Goal: Find specific page/section: Find specific page/section

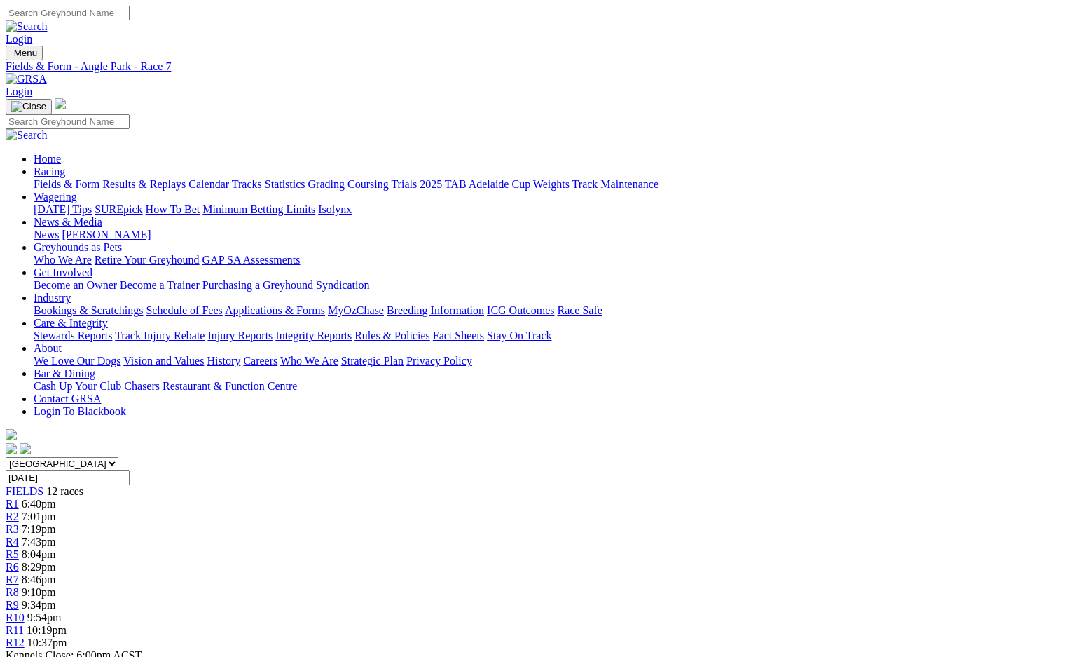
click at [345, 178] on link "Grading" at bounding box center [326, 184] width 36 height 12
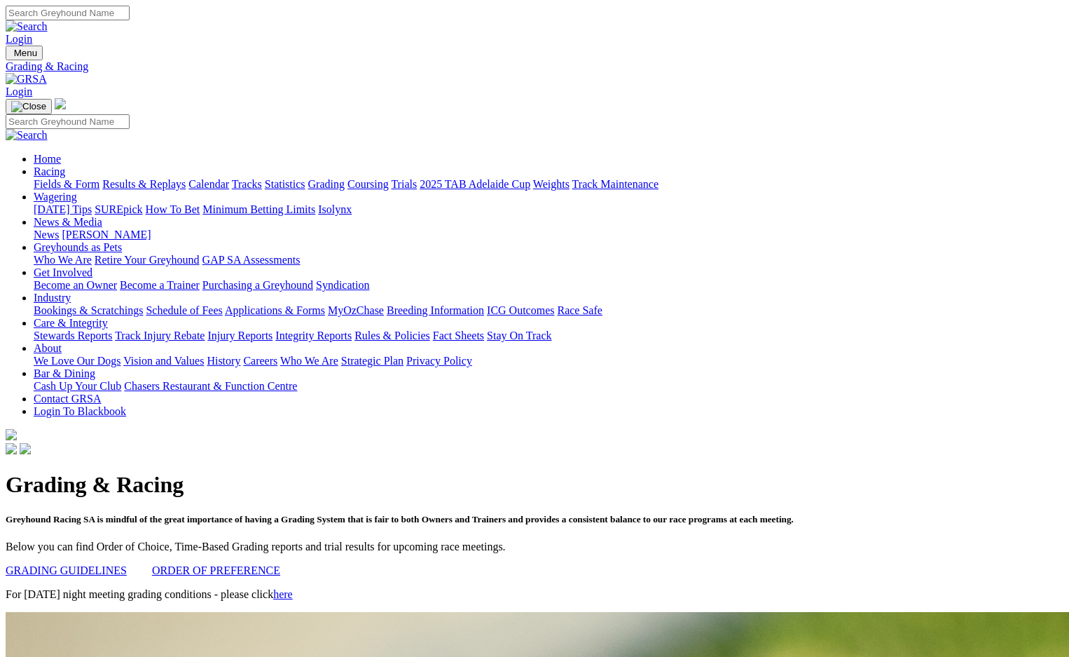
click at [417, 178] on link "Trials" at bounding box center [404, 184] width 26 height 12
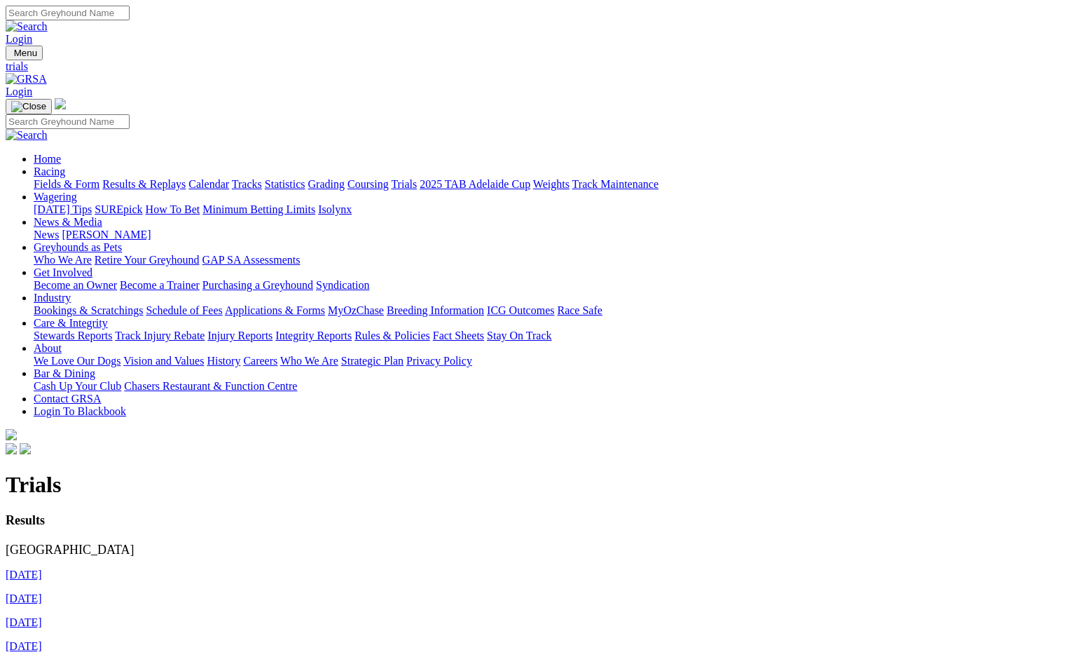
click at [345, 178] on link "Grading" at bounding box center [326, 184] width 36 height 12
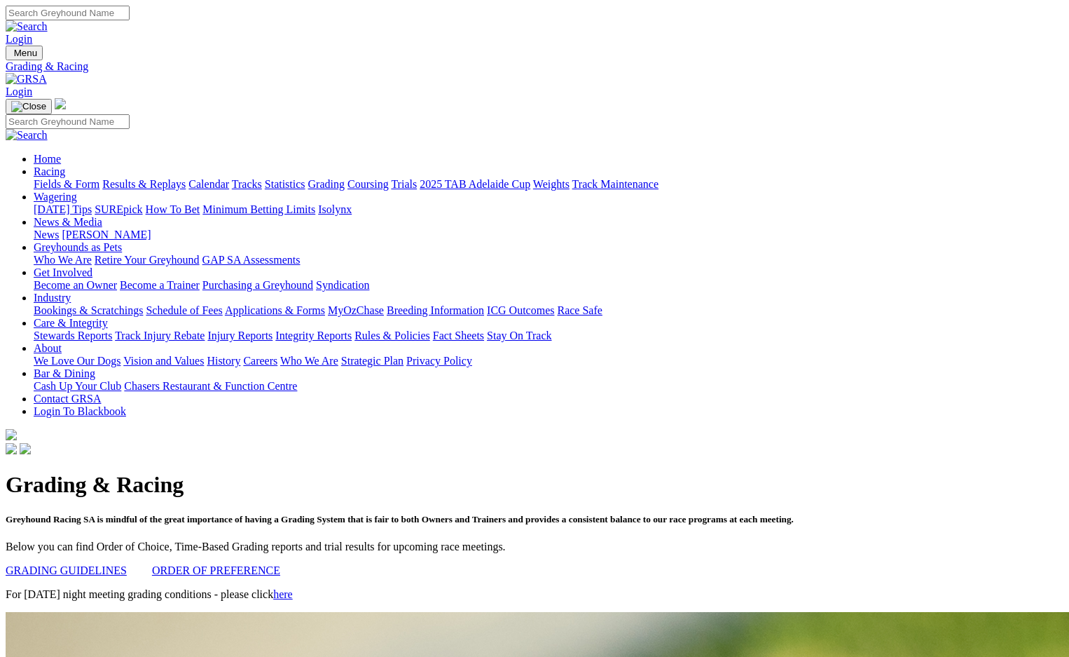
click at [417, 178] on link "Trials" at bounding box center [404, 184] width 26 height 12
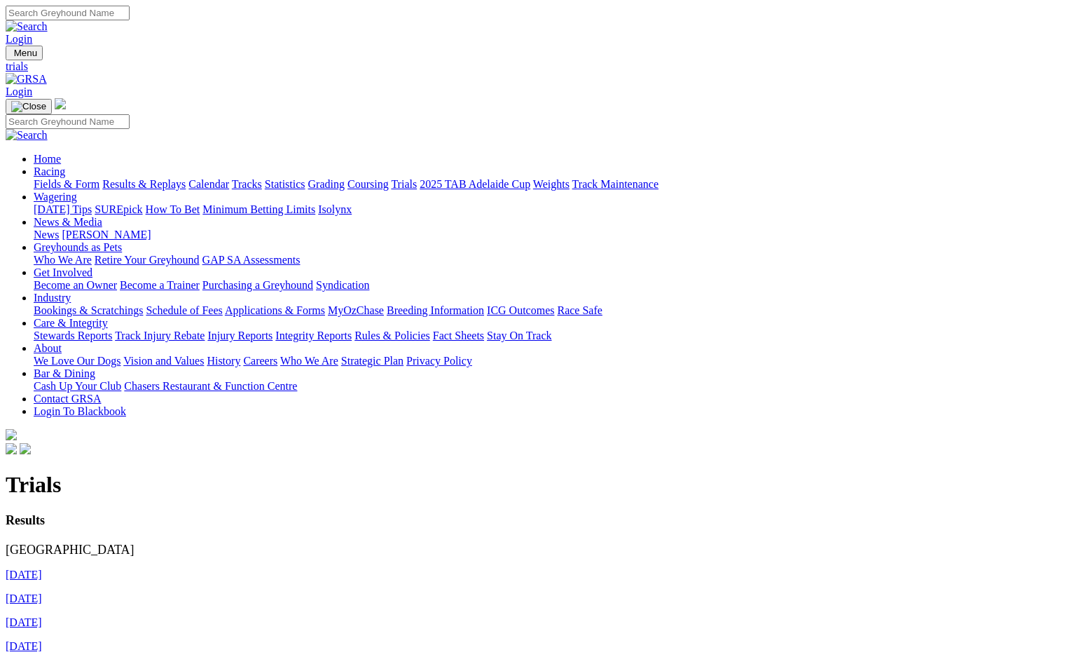
click at [485, 616] on p "[DATE]" at bounding box center [535, 622] width 1058 height 13
click at [42, 568] on link "[DATE]" at bounding box center [24, 574] width 36 height 12
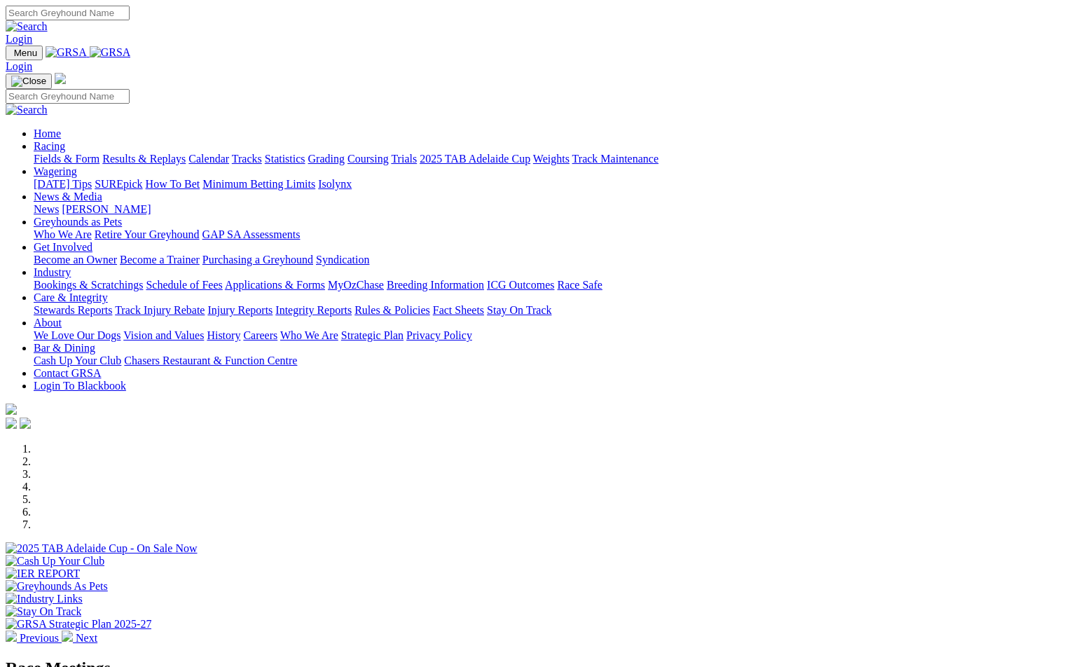
click at [65, 140] on link "Racing" at bounding box center [50, 146] width 32 height 12
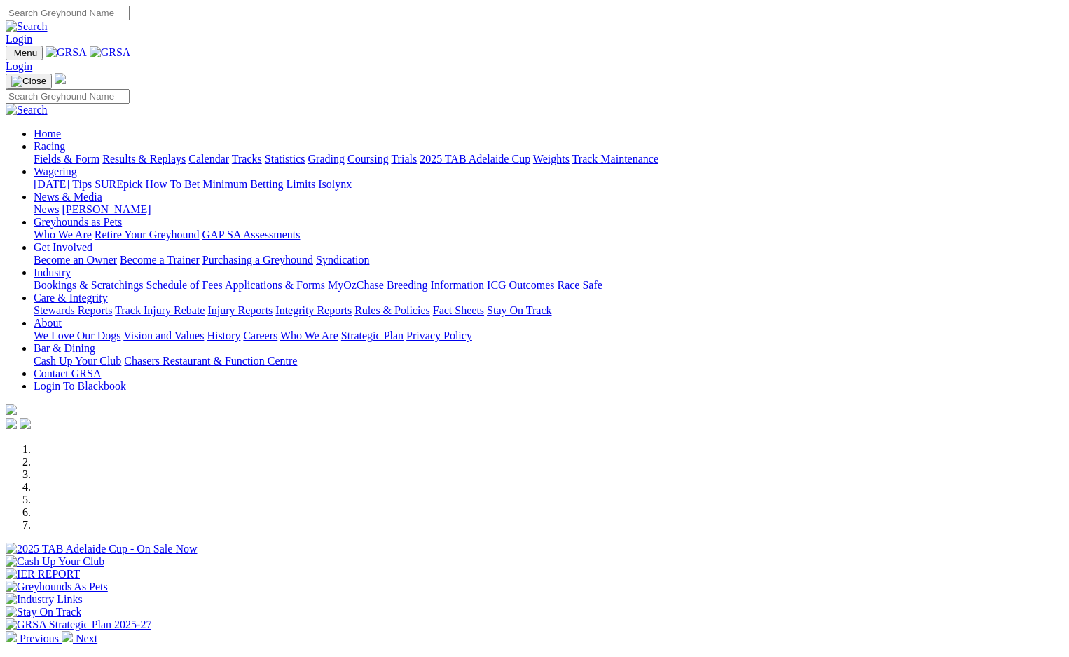
click at [345, 153] on link "Grading" at bounding box center [326, 159] width 36 height 12
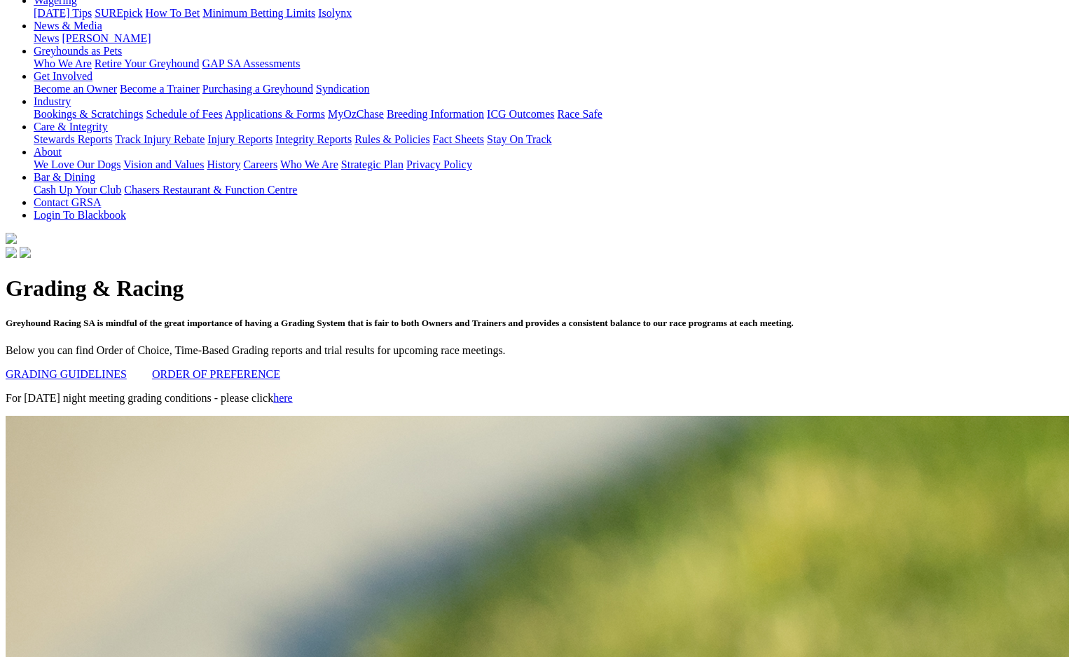
scroll to position [210, 0]
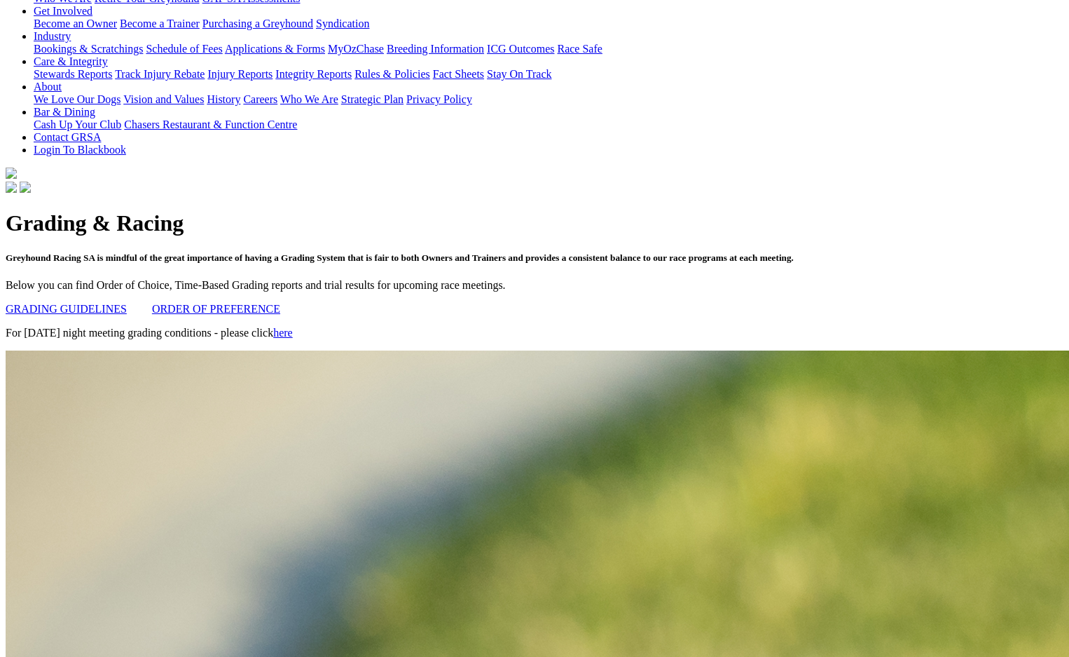
scroll to position [350, 0]
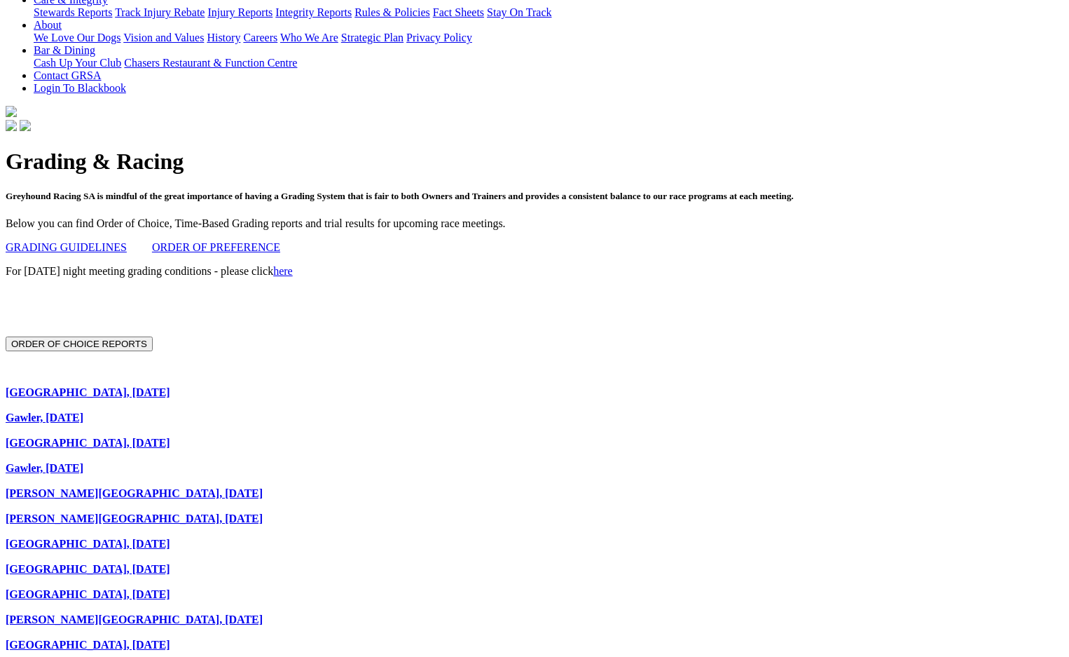
scroll to position [350, 0]
